Goal: Task Accomplishment & Management: Use online tool/utility

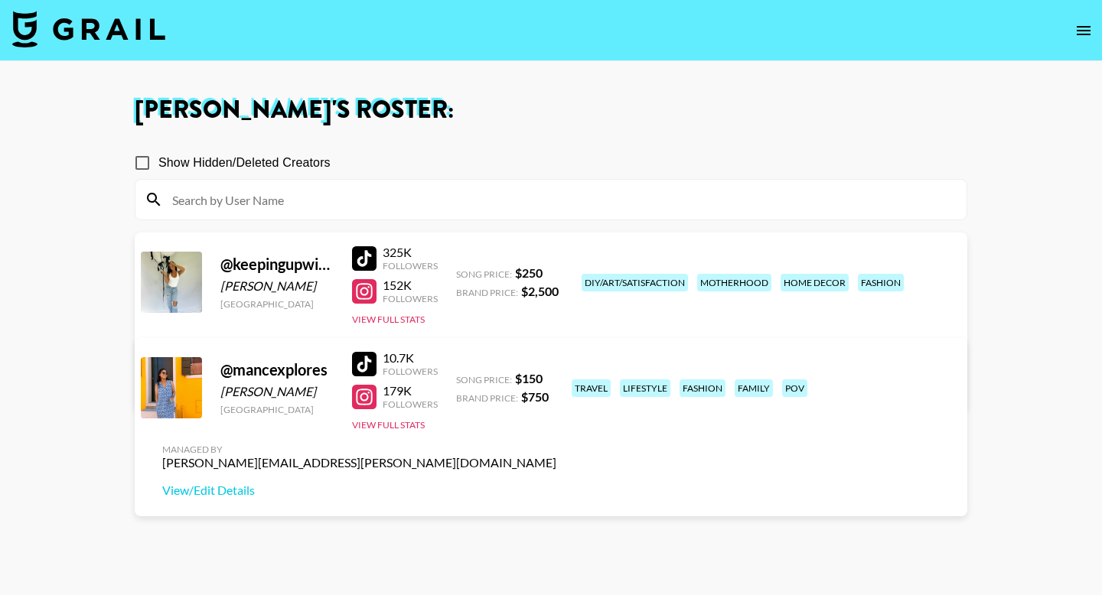
click at [593, 379] on div "travel" at bounding box center [590, 388] width 39 height 18
click at [1088, 35] on icon "open drawer" at bounding box center [1083, 30] width 18 height 18
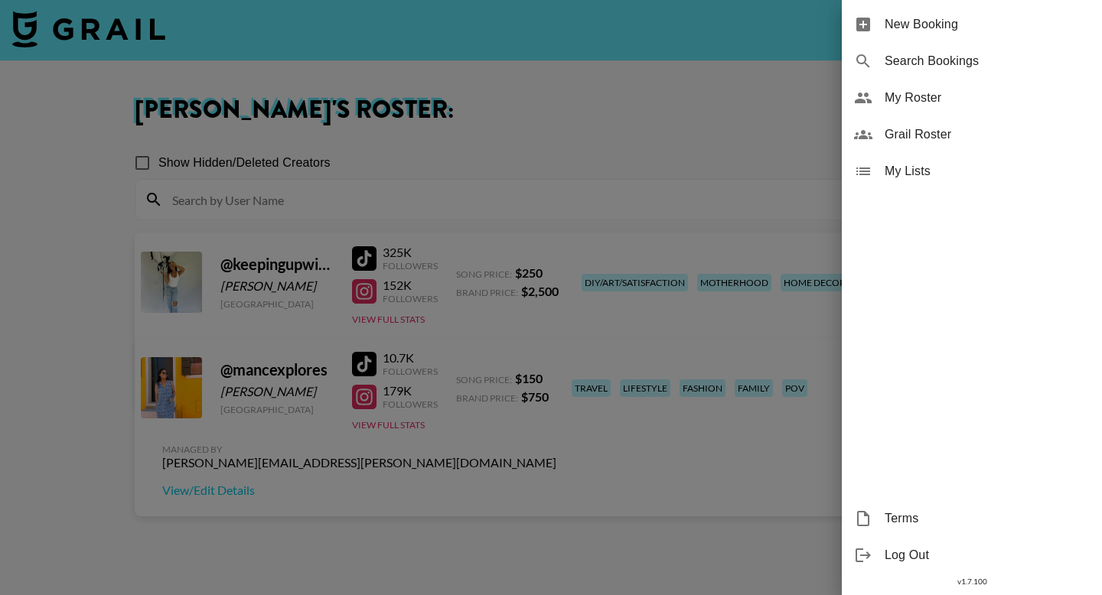
click at [941, 67] on span "Search Bookings" at bounding box center [986, 61] width 205 height 18
select select "id"
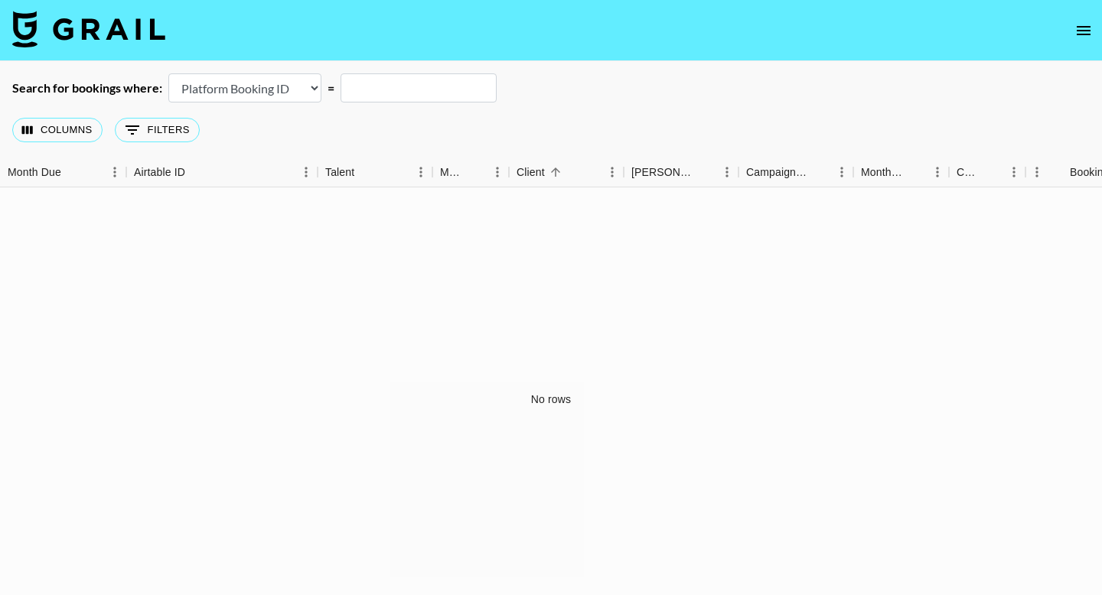
click at [431, 90] on input "text" at bounding box center [418, 87] width 156 height 29
click at [239, 84] on select "Airtable Booking ID Platform Booking ID Platform Campaign ID" at bounding box center [244, 87] width 153 height 29
click at [132, 130] on icon "Show filters" at bounding box center [132, 129] width 14 height 9
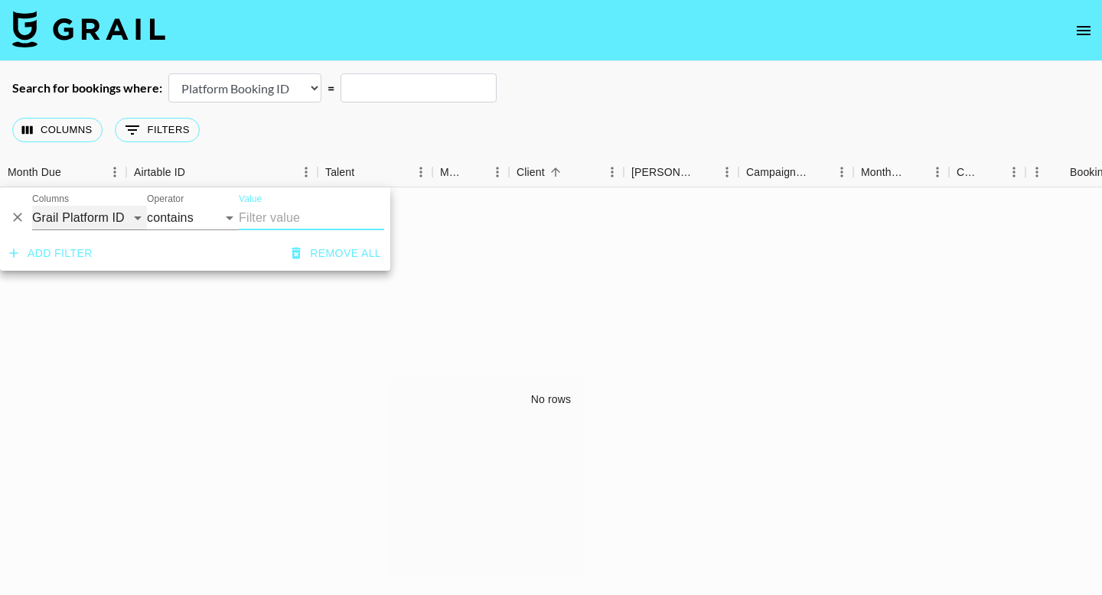
click at [123, 211] on select "Grail Platform ID Airtable ID Talent Manager Client [PERSON_NAME] Campaign (Typ…" at bounding box center [89, 218] width 115 height 24
select select "bookerId"
click at [32, 206] on select "Grail Platform ID Airtable ID Talent Manager Client [PERSON_NAME] Campaign (Typ…" at bounding box center [89, 218] width 115 height 24
select select "is"
click at [269, 220] on input "Value" at bounding box center [342, 218] width 207 height 24
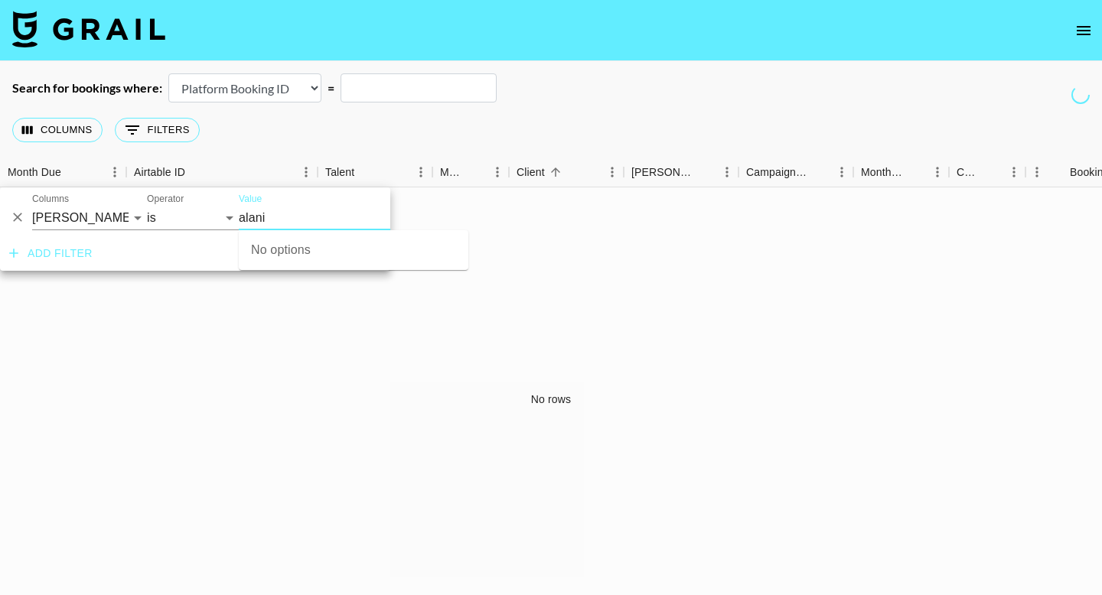
click at [283, 223] on input "alani" at bounding box center [342, 218] width 207 height 24
drag, startPoint x: 273, startPoint y: 220, endPoint x: 233, endPoint y: 220, distance: 40.5
click at [233, 220] on div "And Or Columns Grail Platform ID Airtable ID Talent Manager Client [PERSON_NAME…" at bounding box center [195, 211] width 390 height 49
type input "creed"
click at [210, 348] on div "No rows" at bounding box center [551, 399] width 1102 height 425
